Goal: Task Accomplishment & Management: Manage account settings

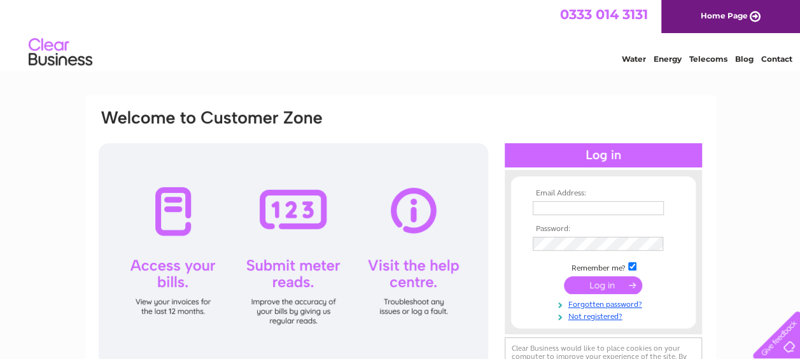
type input "accounts@fsa.uk.com"
click at [608, 288] on input "submit" at bounding box center [603, 285] width 78 height 18
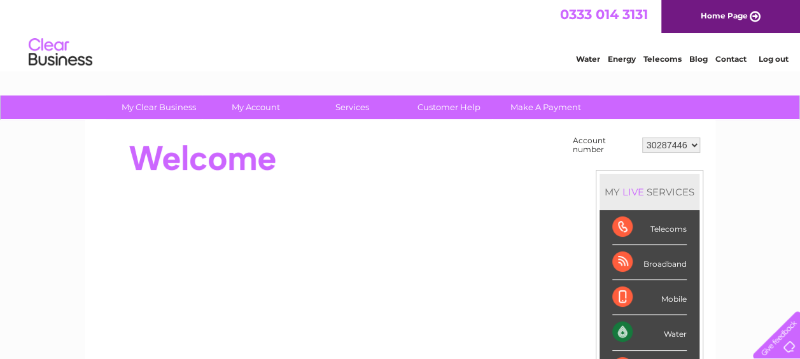
click at [671, 329] on div "Water" at bounding box center [649, 332] width 74 height 35
click at [621, 329] on div "Water" at bounding box center [649, 332] width 74 height 35
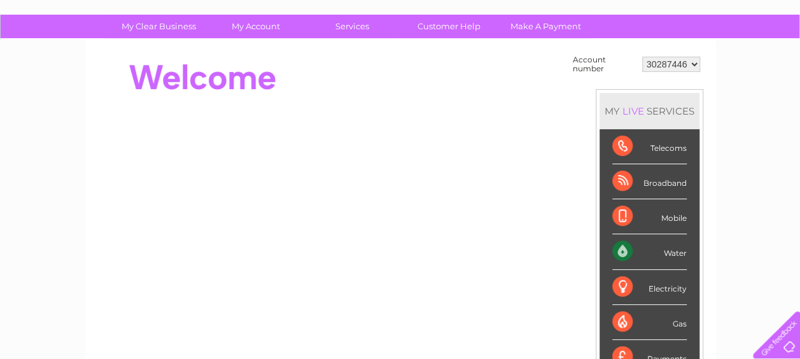
scroll to position [127, 0]
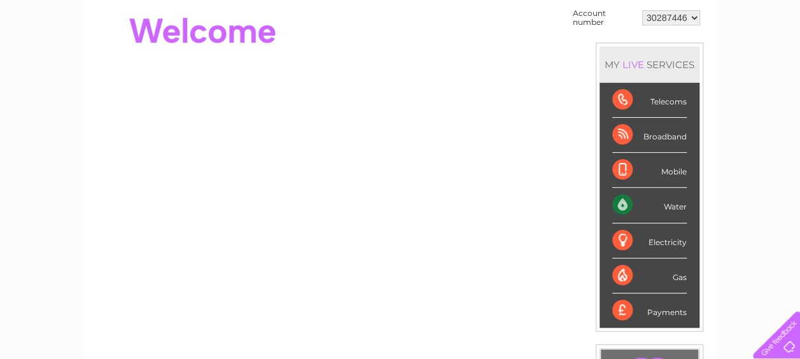
click at [680, 205] on div "Water" at bounding box center [649, 205] width 74 height 35
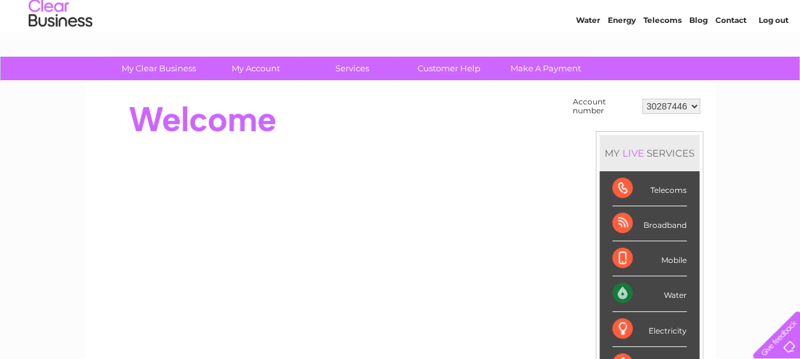
scroll to position [0, 0]
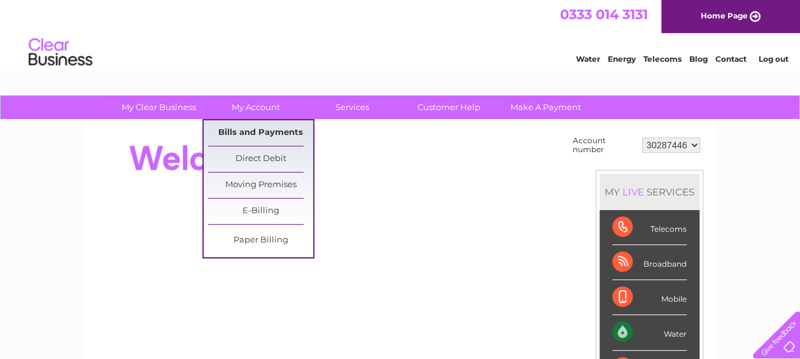
click at [259, 130] on link "Bills and Payments" at bounding box center [260, 132] width 105 height 25
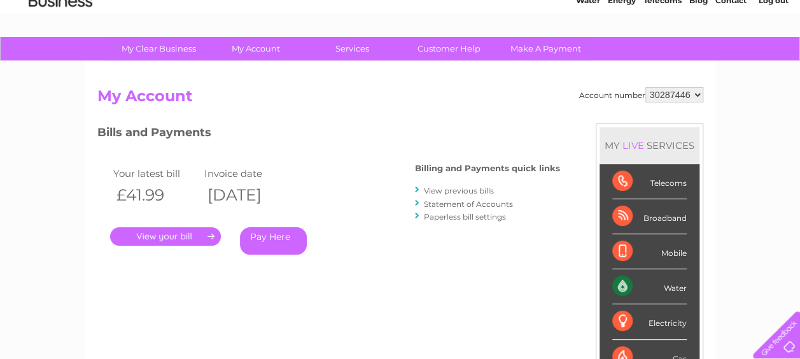
scroll to position [127, 0]
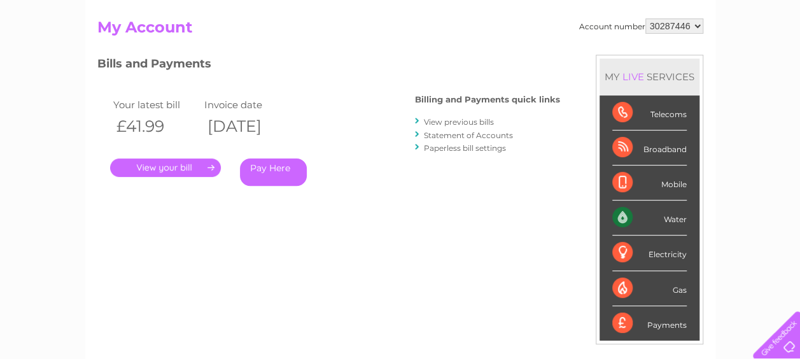
click at [166, 163] on link "." at bounding box center [165, 168] width 111 height 18
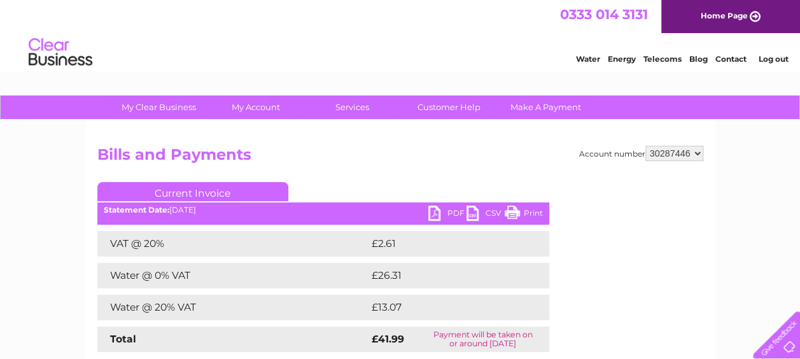
click at [456, 211] on link "PDF" at bounding box center [447, 215] width 38 height 18
click at [774, 55] on link "Log out" at bounding box center [773, 59] width 30 height 10
